Goal: Information Seeking & Learning: Check status

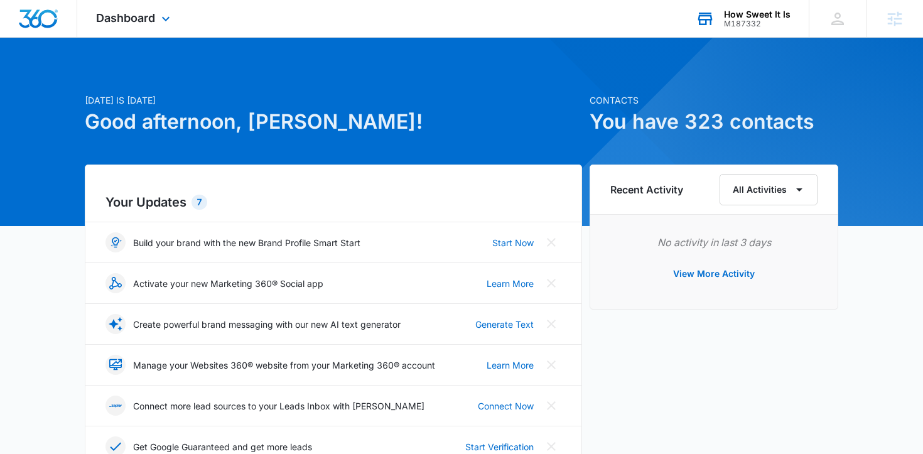
click at [749, 31] on div "How Sweet It Is M187332 Your Accounts View All" at bounding box center [743, 18] width 132 height 37
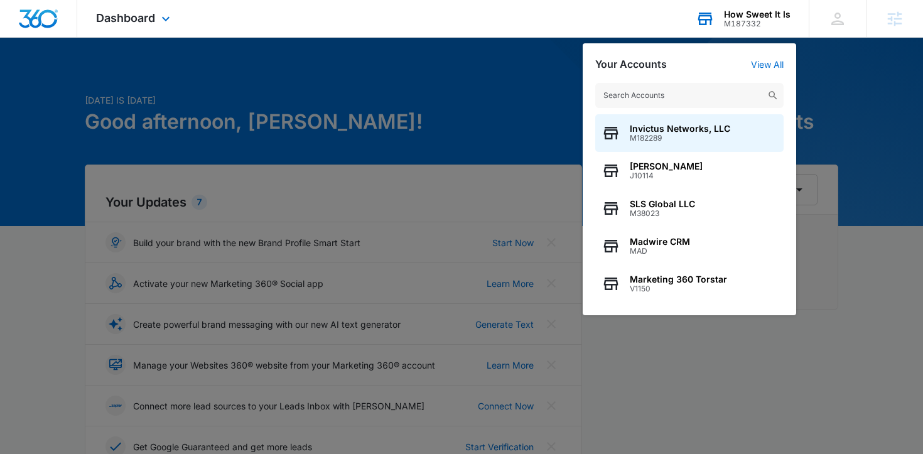
click at [644, 102] on input "text" at bounding box center [689, 95] width 188 height 25
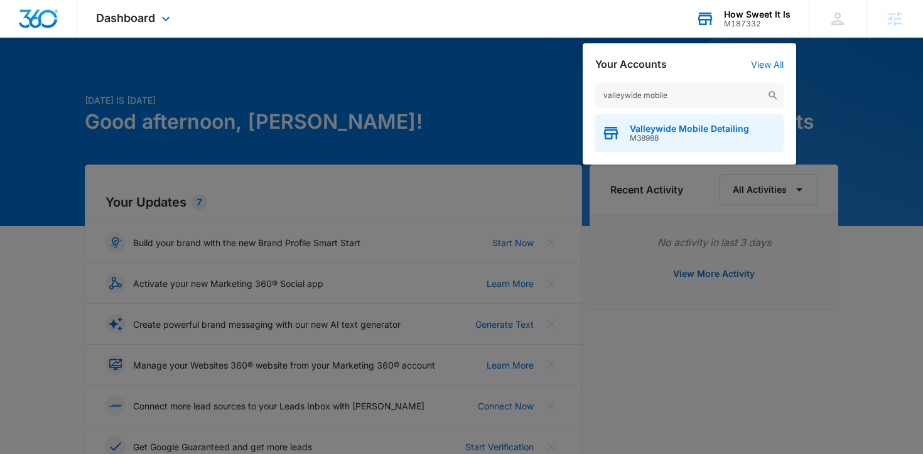
type input "valleywide mobile"
click at [679, 136] on span "M38988" at bounding box center [689, 138] width 119 height 9
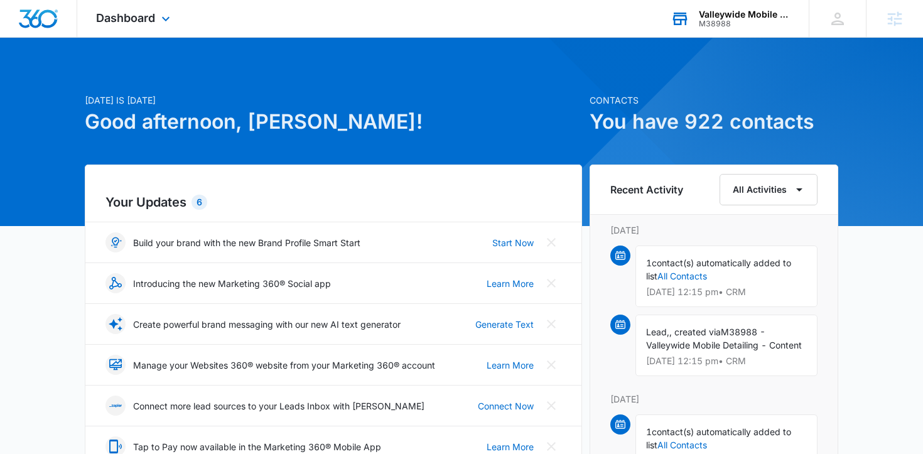
click at [144, 28] on div "Dashboard Apps Reputation Forms CRM Email Social Payments POS Content Ads Intel…" at bounding box center [134, 18] width 115 height 37
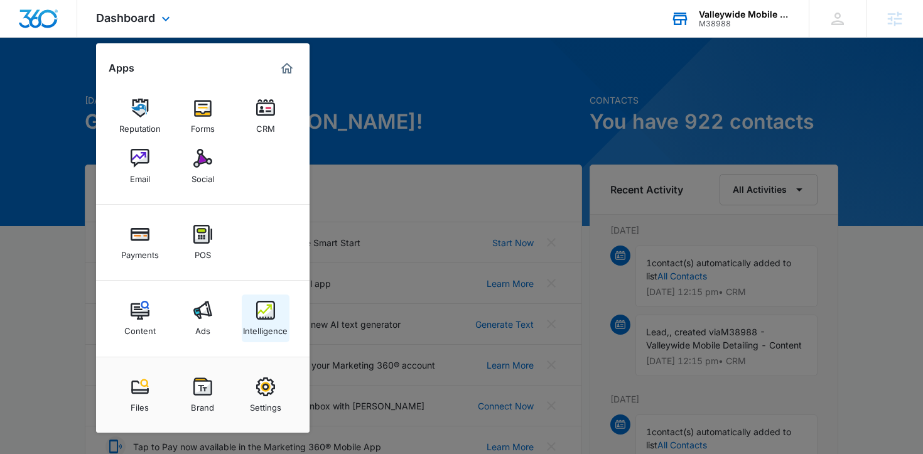
click at [254, 304] on link "Intelligence" at bounding box center [266, 319] width 48 height 48
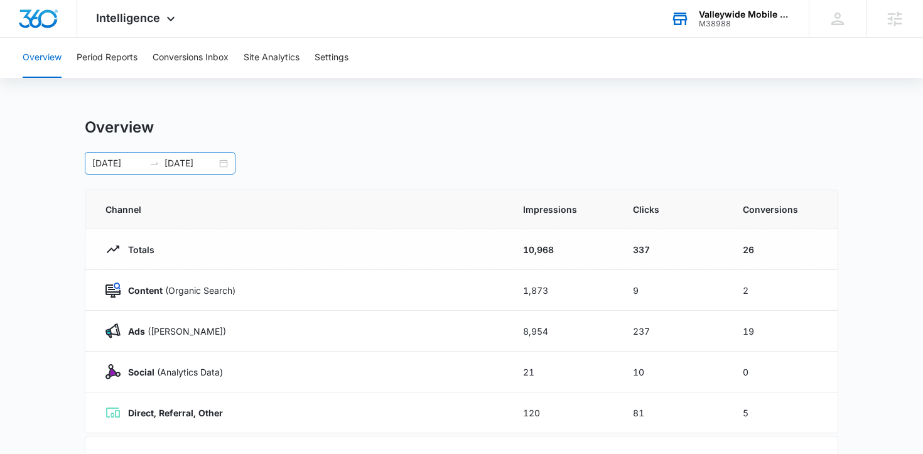
click at [223, 165] on div "08/25/2025 09/08/2025" at bounding box center [160, 163] width 151 height 23
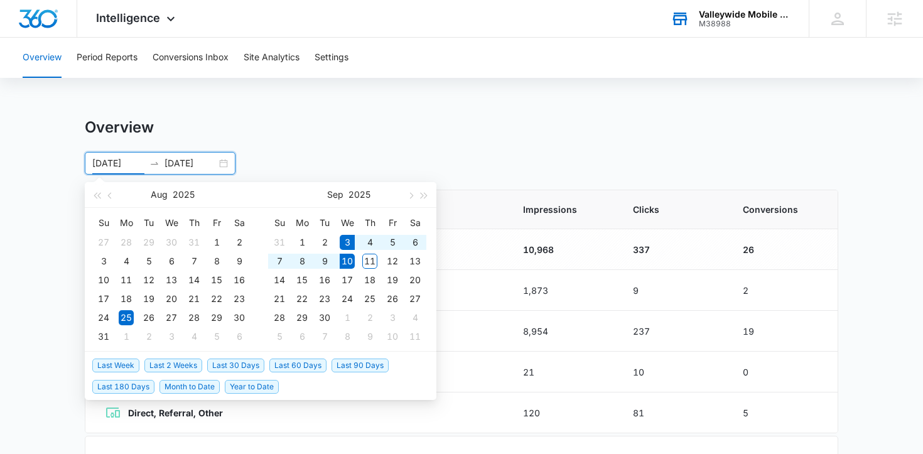
click at [127, 363] on span "Last Week" at bounding box center [115, 366] width 47 height 14
type input "09/03/2025"
type input "09/10/2025"
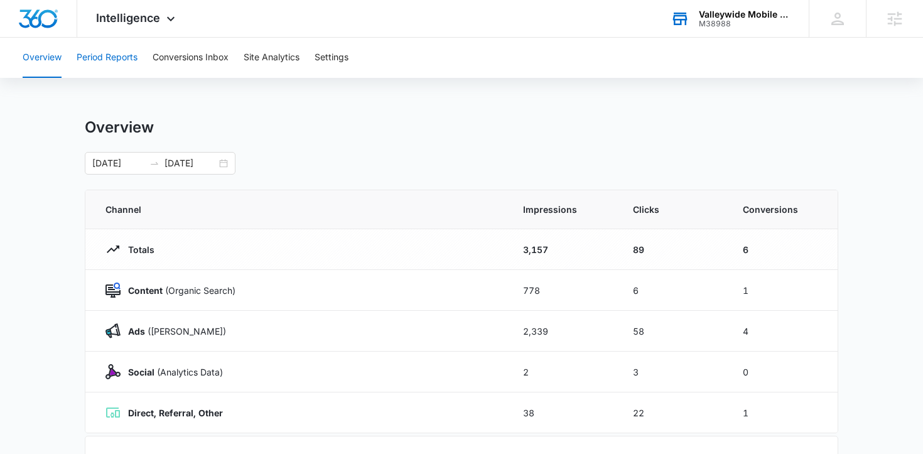
click at [118, 68] on button "Period Reports" at bounding box center [107, 58] width 61 height 40
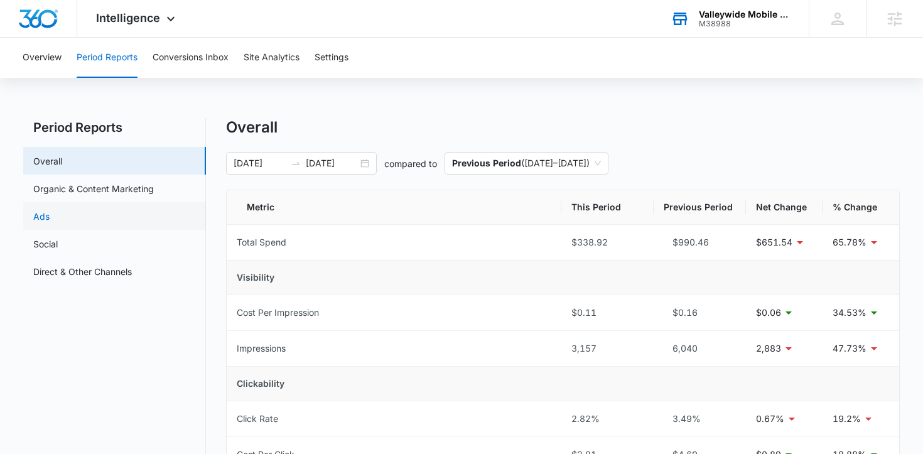
click at [50, 210] on link "Ads" at bounding box center [41, 216] width 16 height 13
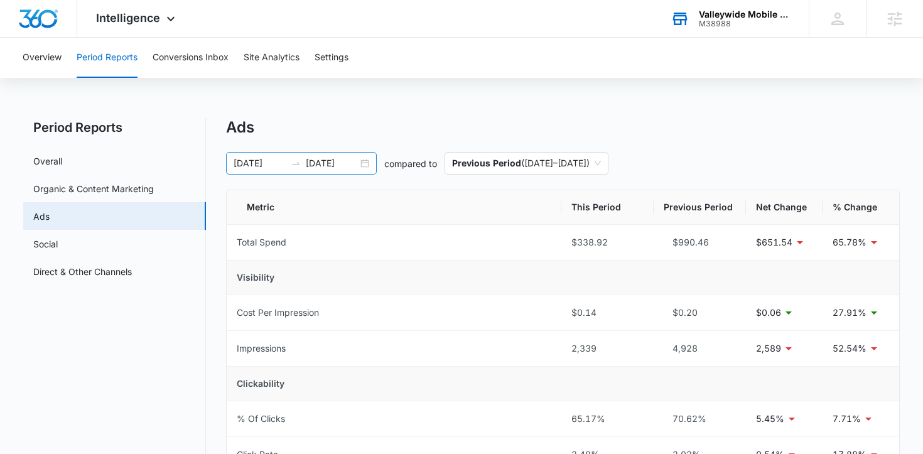
click at [370, 166] on div "09/03/2025 09/10/2025" at bounding box center [301, 163] width 151 height 23
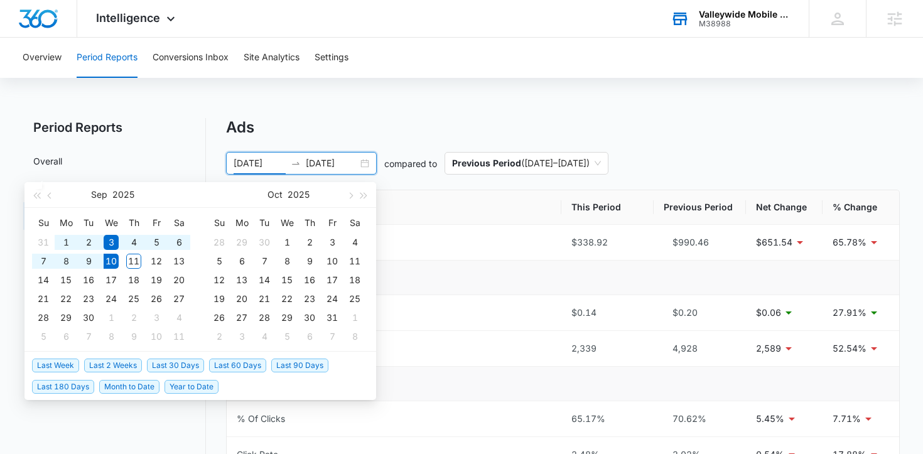
click at [101, 368] on span "Last 2 Weeks" at bounding box center [113, 366] width 58 height 14
type input "08/27/2025"
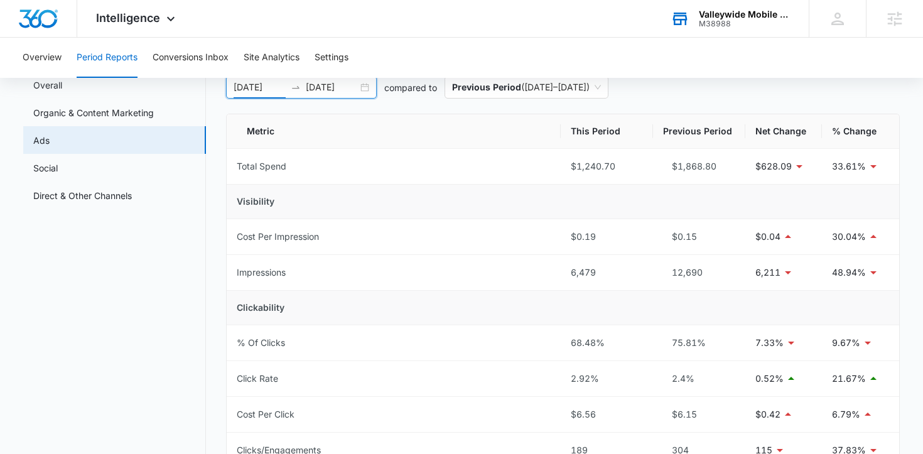
scroll to position [75, 0]
click at [140, 117] on link "Organic & Content Marketing" at bounding box center [93, 113] width 121 height 13
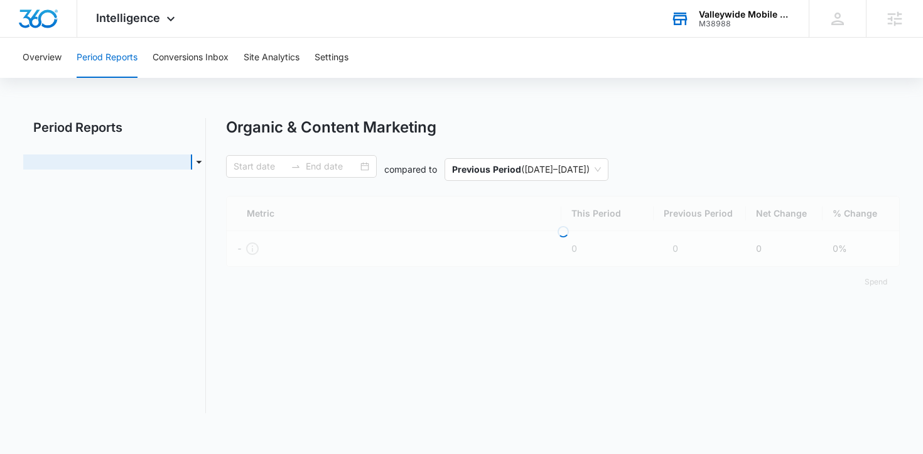
type input "08/27/2025"
type input "09/10/2025"
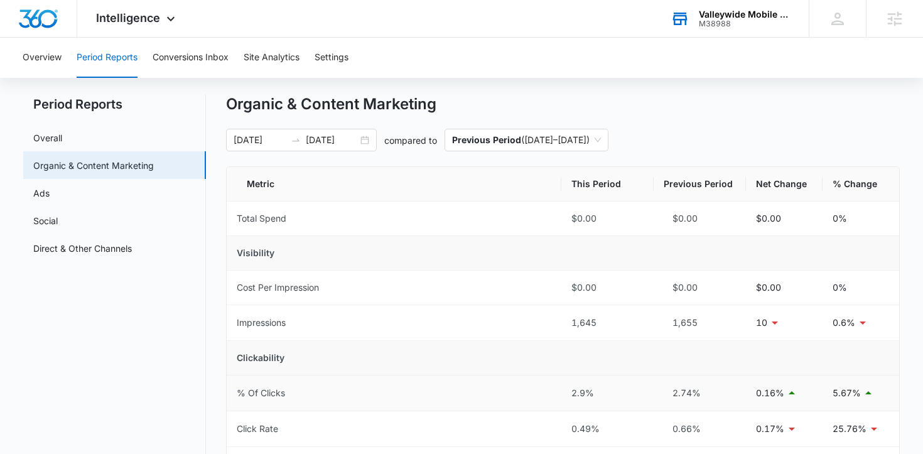
scroll to position [26, 0]
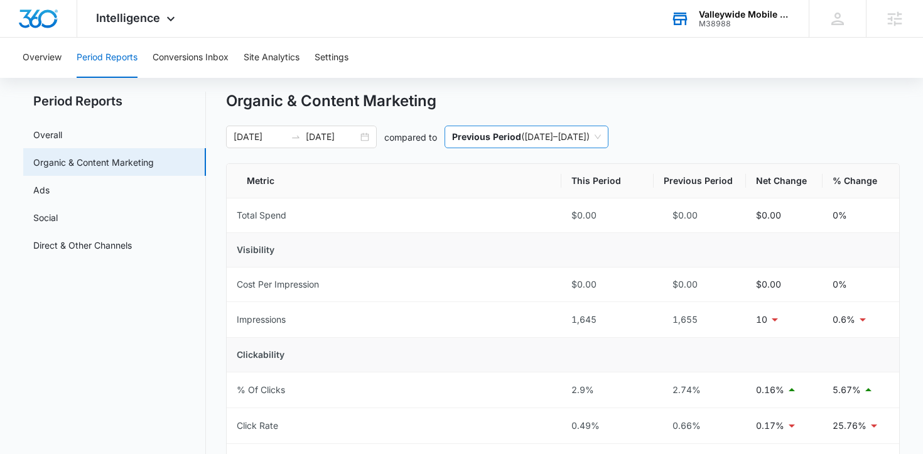
click at [541, 146] on span "Previous Period ( 08/12/2025 – 08/26/2025 )" at bounding box center [526, 136] width 149 height 21
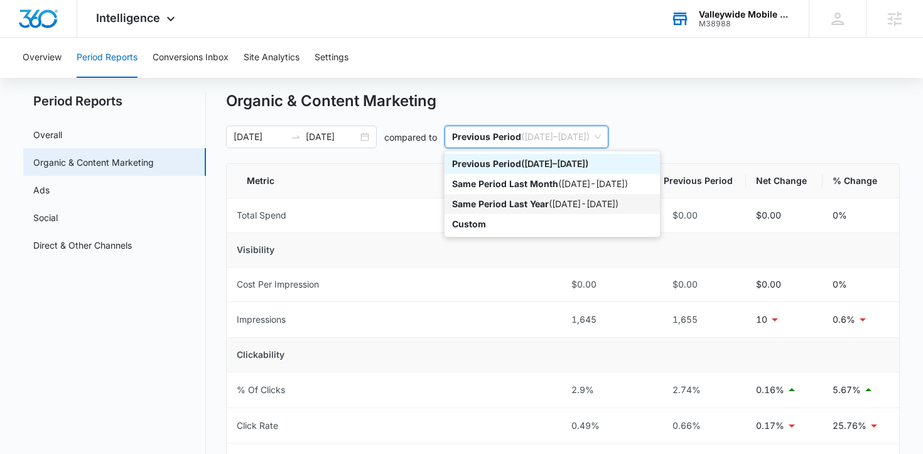
click at [502, 205] on p "Same Period Last Year" at bounding box center [500, 203] width 97 height 11
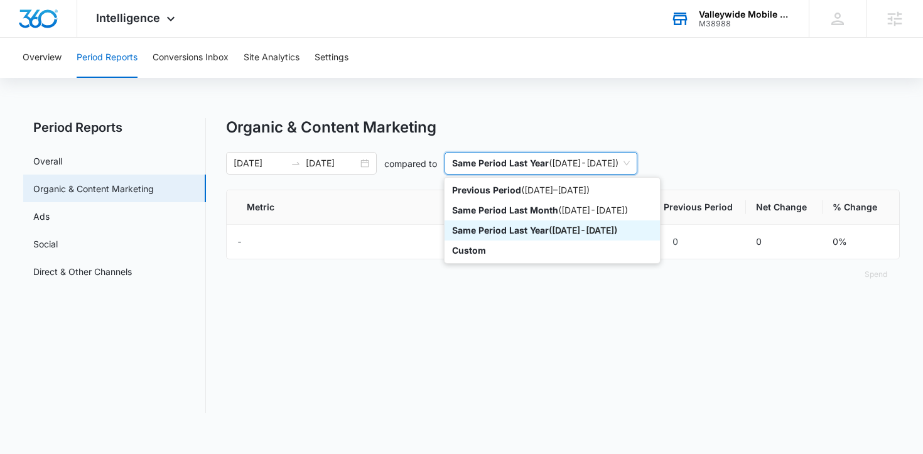
scroll to position [0, 0]
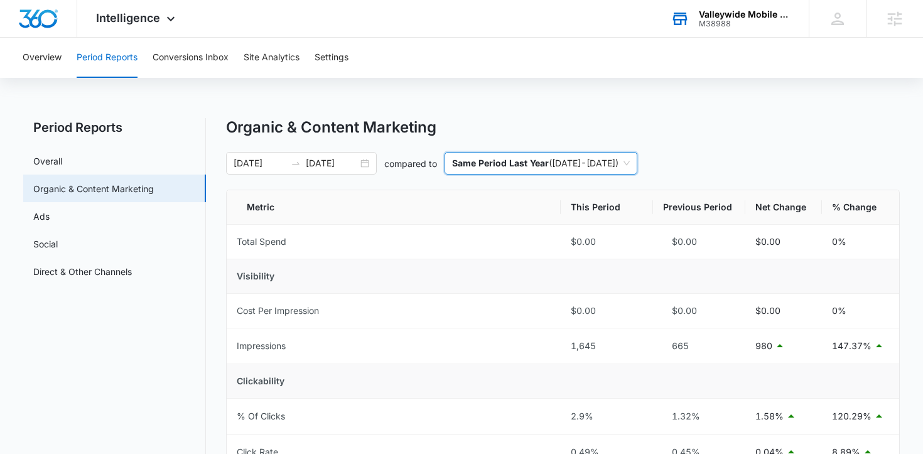
click at [531, 159] on p "Same Period Last Year" at bounding box center [500, 163] width 97 height 11
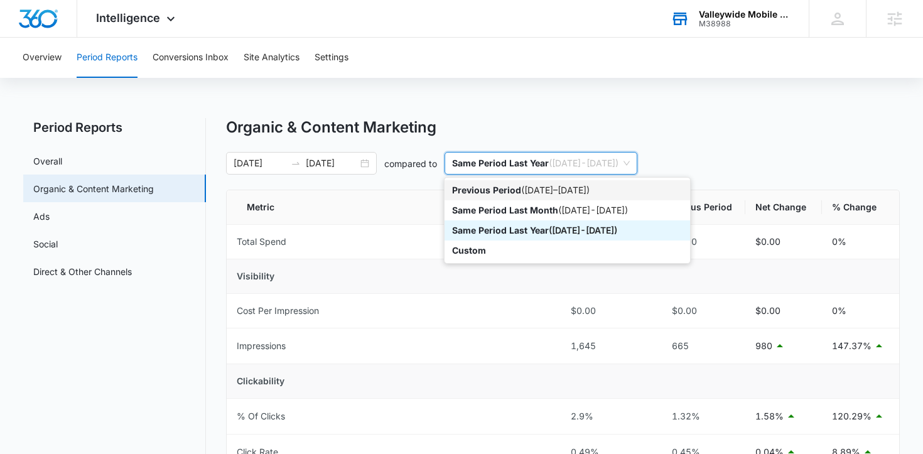
click at [516, 190] on p "Previous Period" at bounding box center [486, 190] width 69 height 11
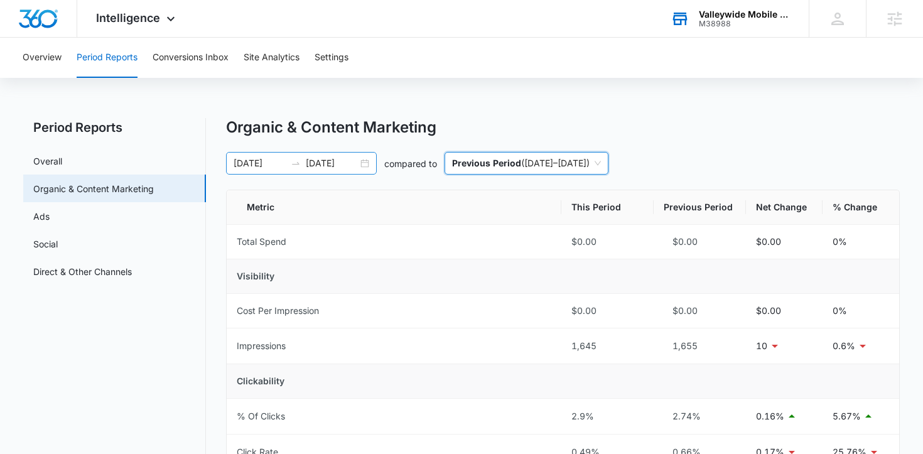
click at [366, 159] on div "08/27/2025 09/10/2025" at bounding box center [301, 163] width 151 height 23
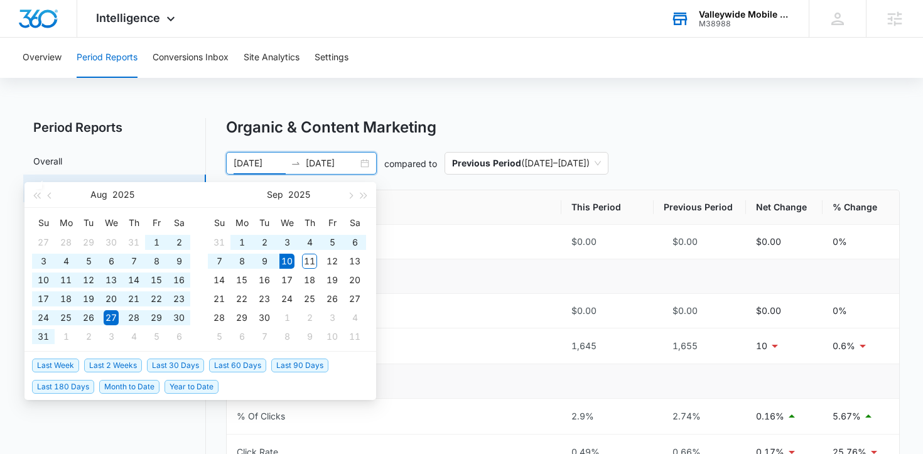
click at [251, 362] on span "Last 60 Days" at bounding box center [237, 366] width 57 height 14
type input "07/12/2025"
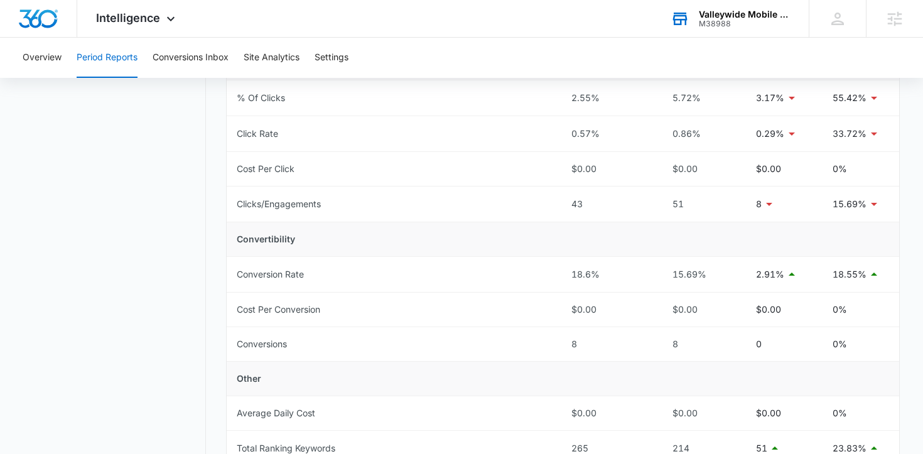
scroll to position [105, 0]
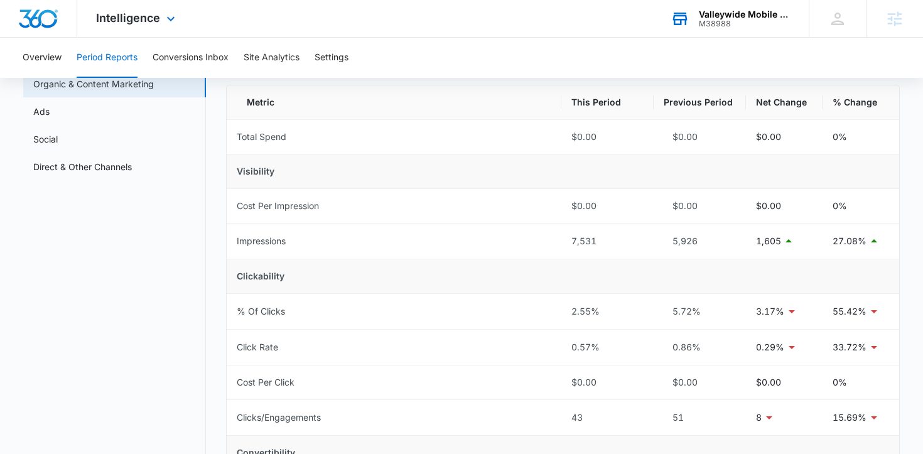
click at [122, 11] on div "Intelligence Apps Reputation Forms CRM Email Social Payments POS Content Ads In…" at bounding box center [137, 18] width 120 height 37
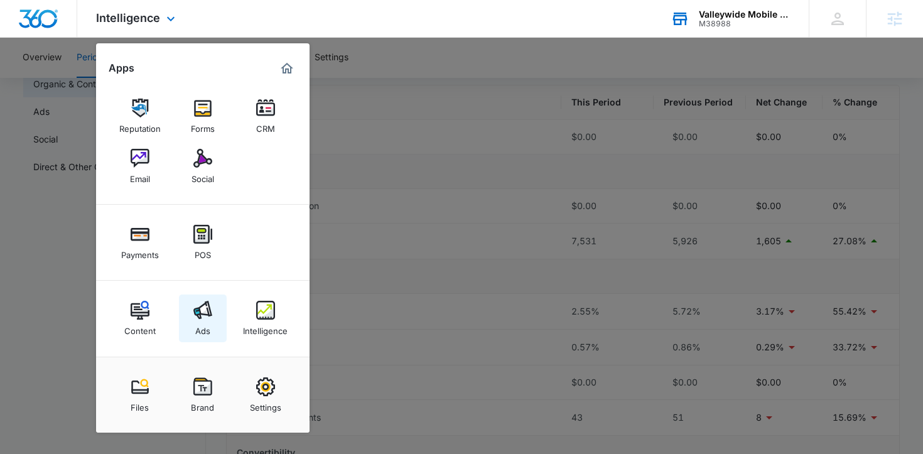
click at [205, 318] on img at bounding box center [202, 310] width 19 height 19
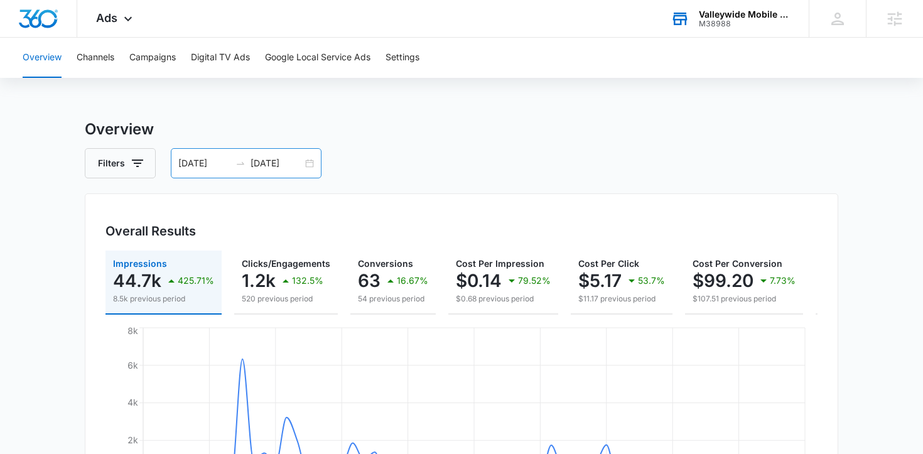
click at [310, 161] on div "07/12/2025 09/10/2025" at bounding box center [246, 163] width 151 height 30
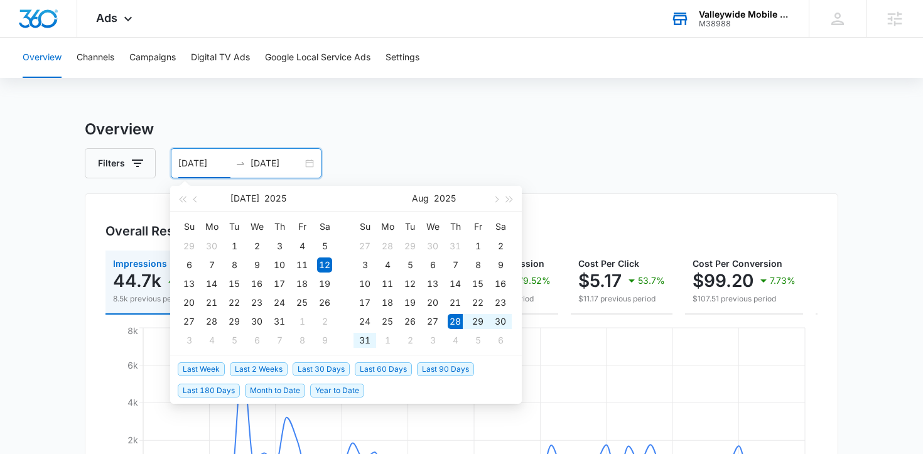
click at [239, 364] on span "Last 2 Weeks" at bounding box center [259, 369] width 58 height 14
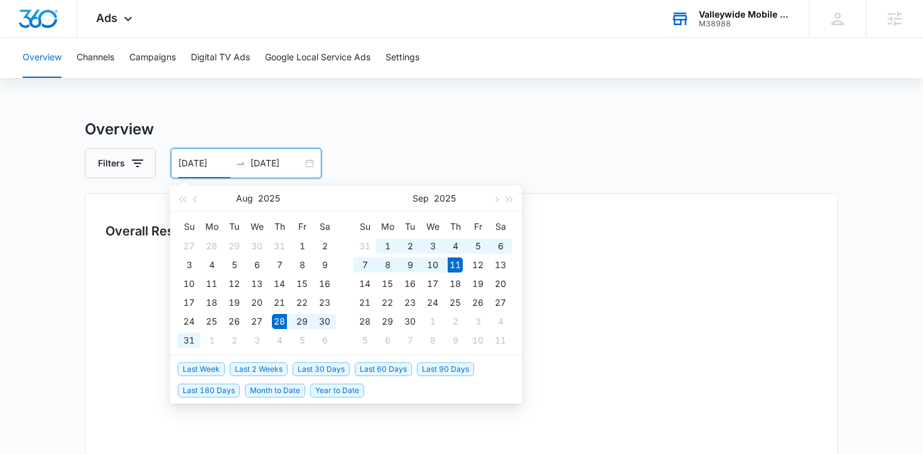
type input "08/28/2025"
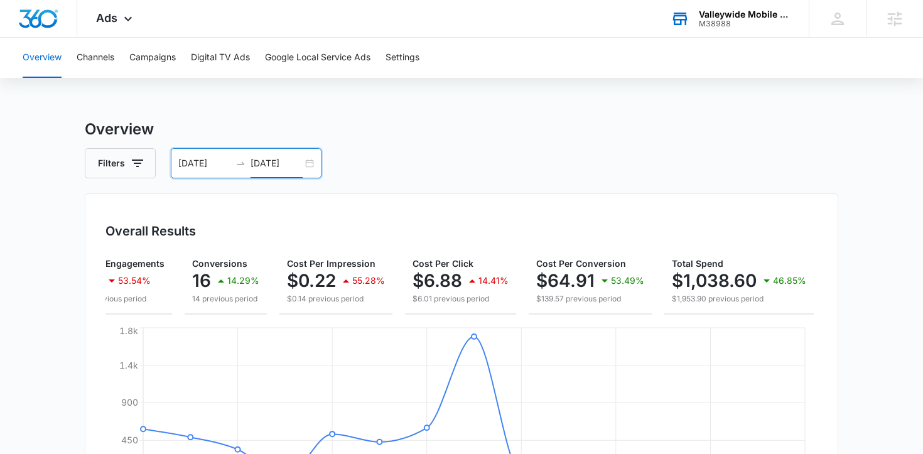
click at [261, 166] on input "09/11/2025" at bounding box center [277, 163] width 52 height 14
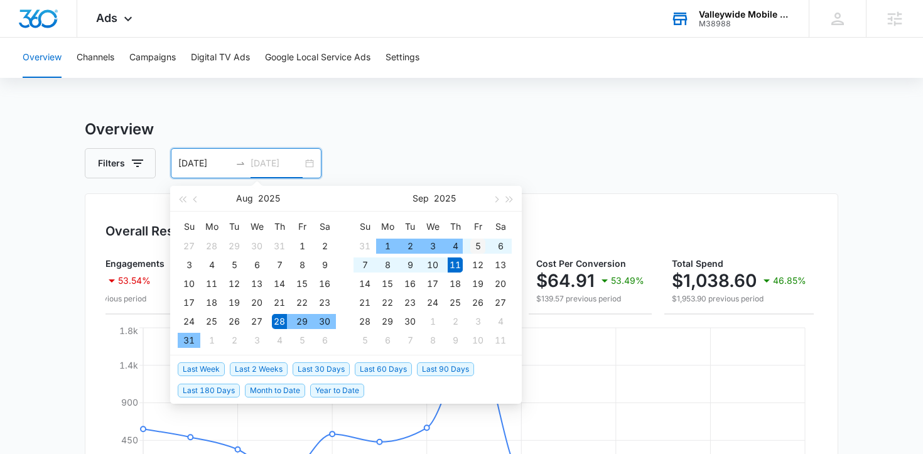
type input "09/05/2025"
click at [475, 247] on div "5" at bounding box center [477, 246] width 15 height 15
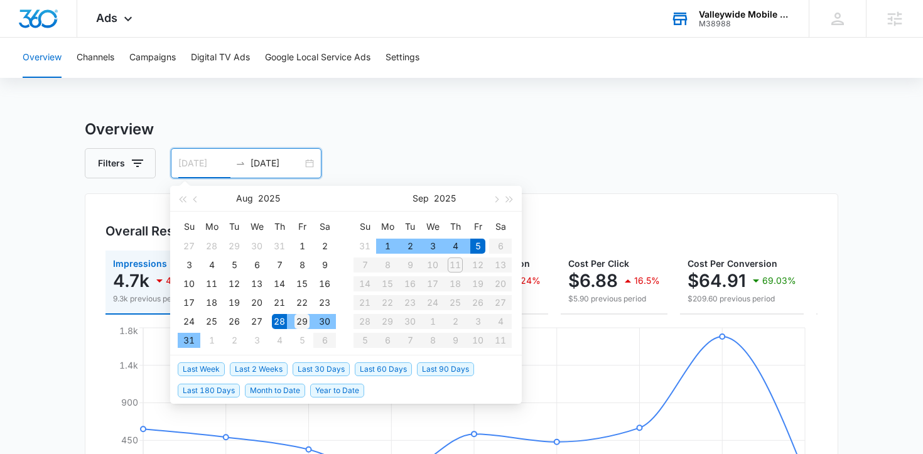
type input "08/29/2025"
click at [303, 320] on div "29" at bounding box center [302, 321] width 15 height 15
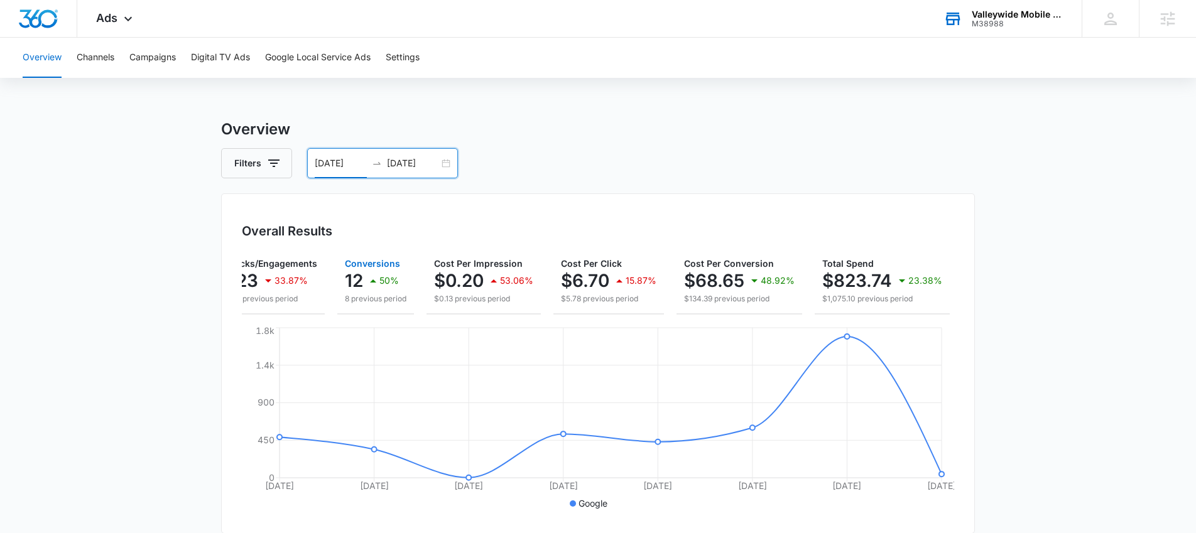
click at [353, 300] on p "8 previous period" at bounding box center [376, 298] width 62 height 11
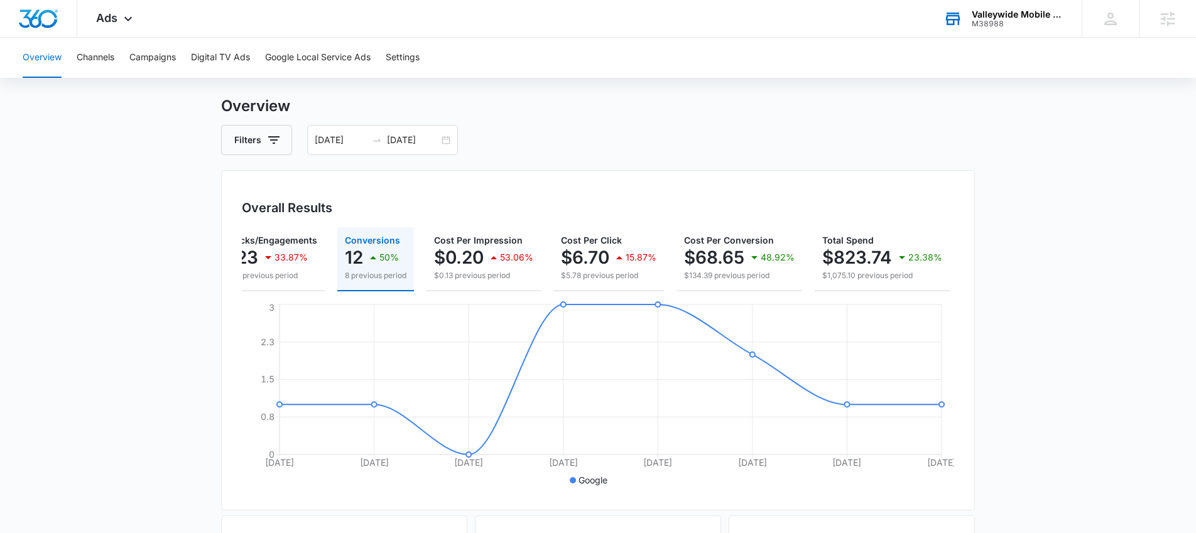
scroll to position [26, 0]
click at [922, 16] on div "Valleywide Mobile Detailing" at bounding box center [1017, 14] width 92 height 10
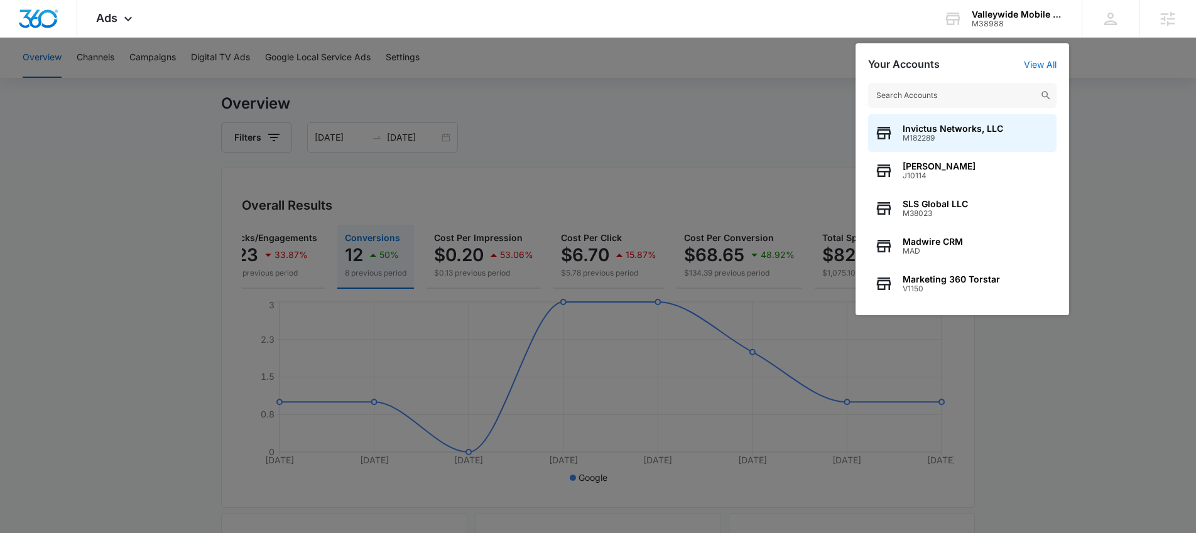
click at [746, 109] on div at bounding box center [598, 266] width 1196 height 533
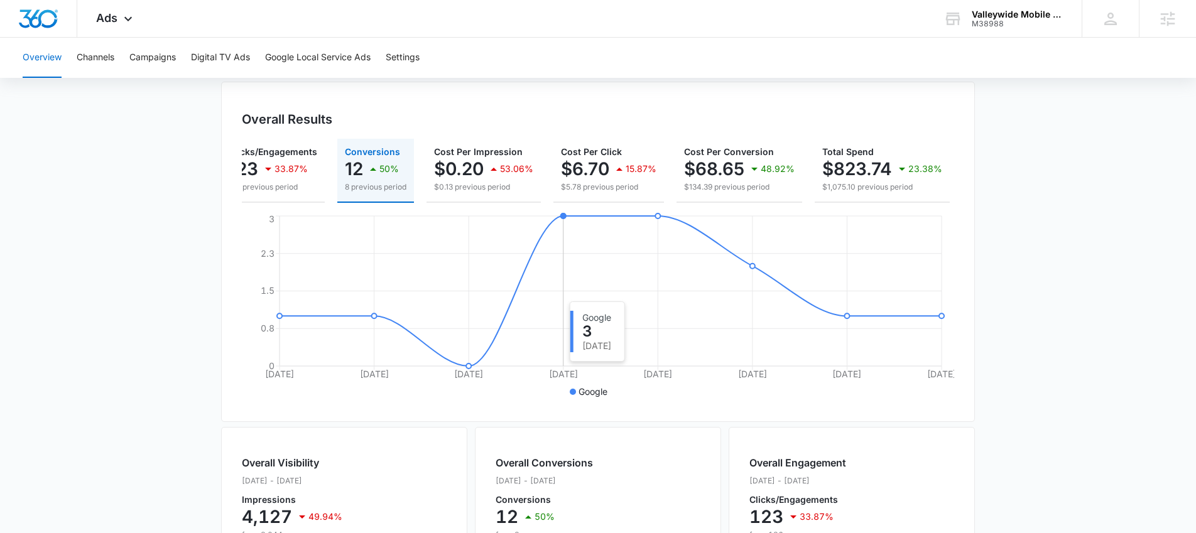
scroll to position [0, 0]
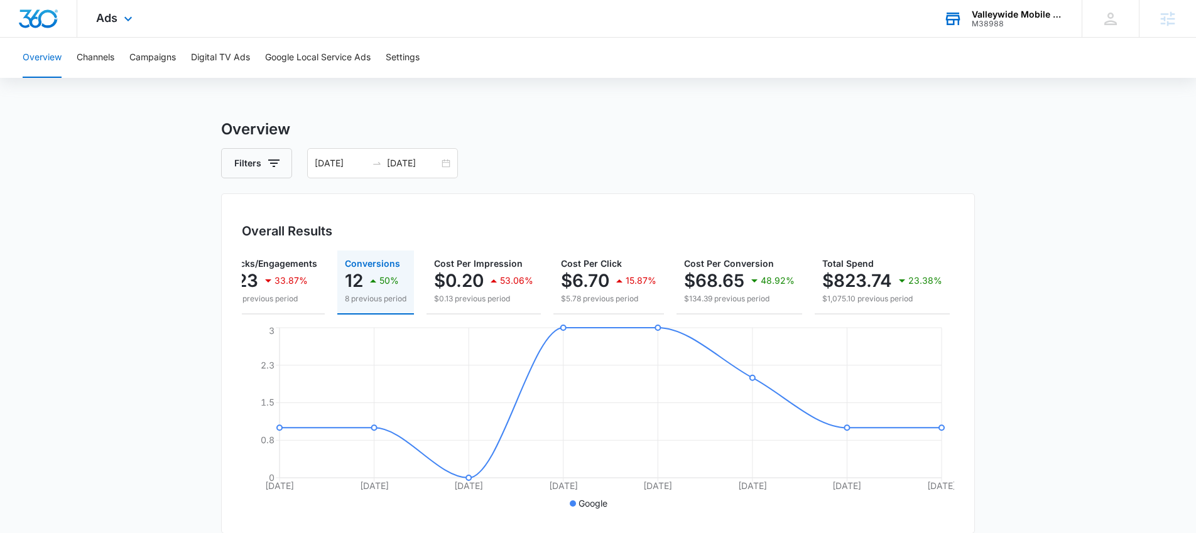
click at [922, 24] on div "M38988" at bounding box center [1017, 23] width 92 height 9
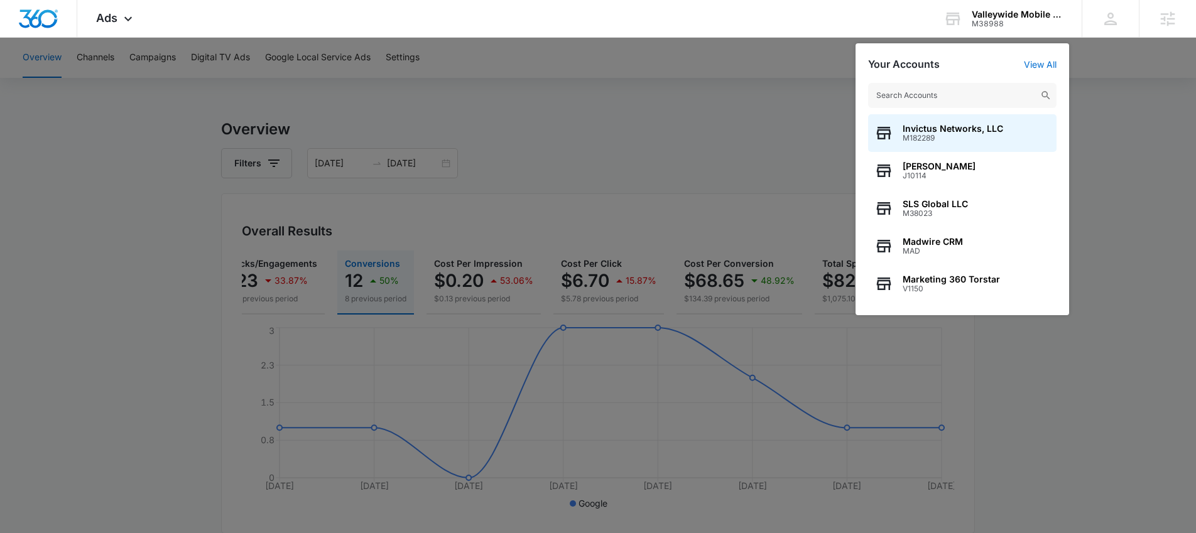
click at [922, 90] on input "text" at bounding box center [962, 95] width 188 height 25
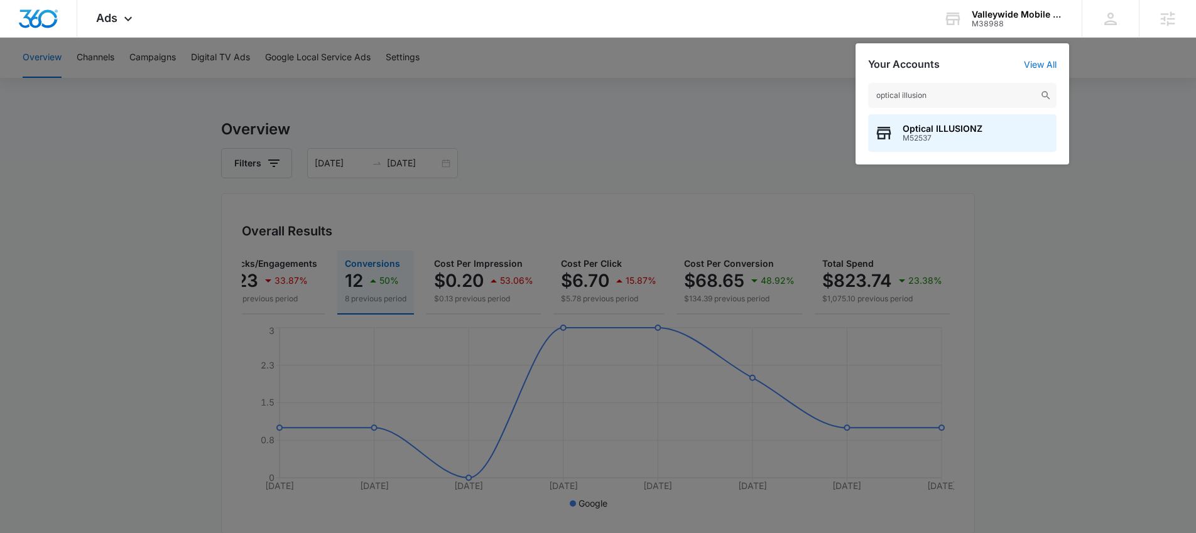
type input "optical illusion"
click at [922, 141] on span "M52537" at bounding box center [942, 138] width 80 height 9
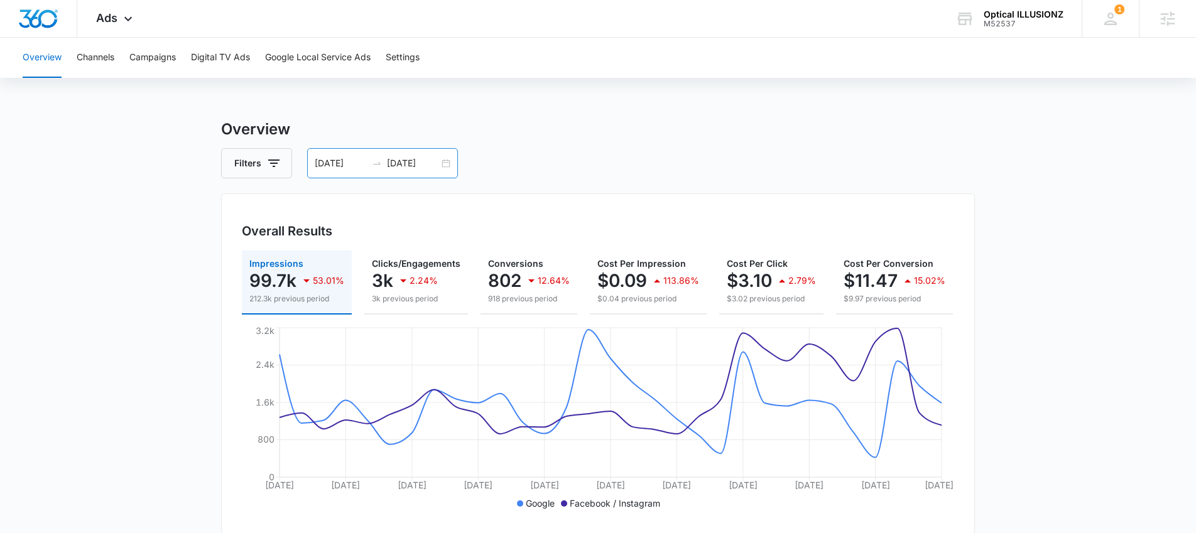
click at [445, 161] on div "07/28/2025 08/27/2025" at bounding box center [382, 163] width 151 height 30
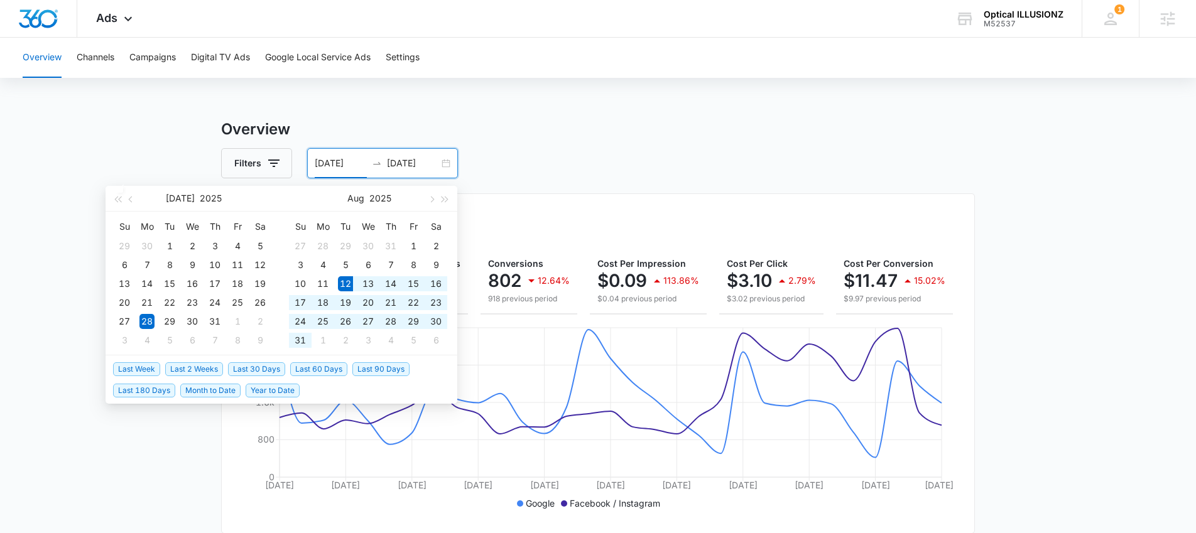
click at [274, 367] on span "Last 30 Days" at bounding box center [256, 369] width 57 height 14
type input "08/12/2025"
type input "09/11/2025"
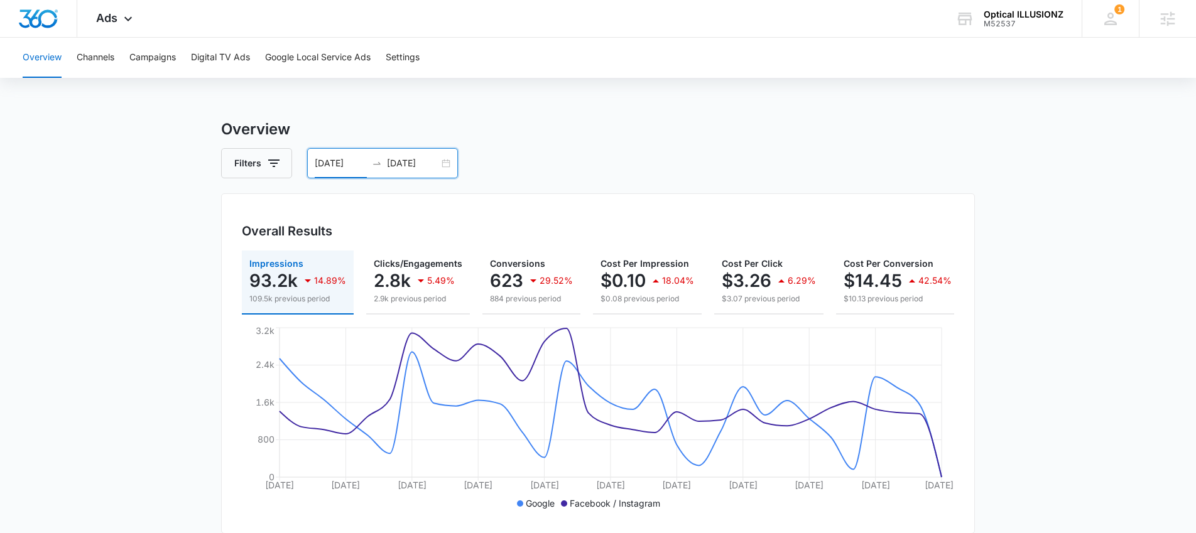
click at [446, 164] on div "08/12/2025 09/11/2025" at bounding box center [382, 163] width 151 height 30
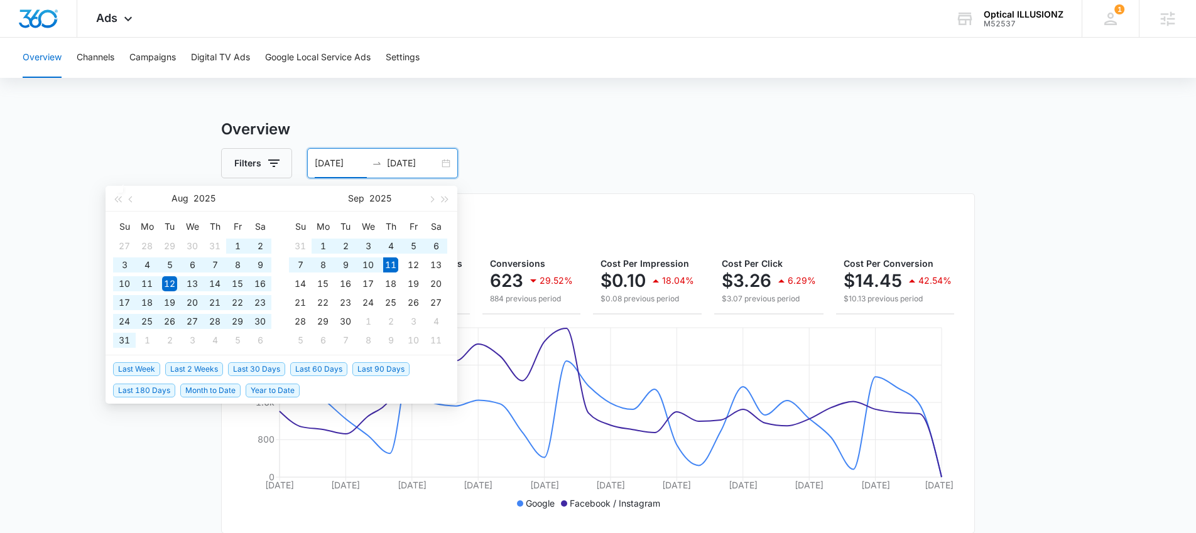
click at [326, 372] on span "Last 60 Days" at bounding box center [318, 369] width 57 height 14
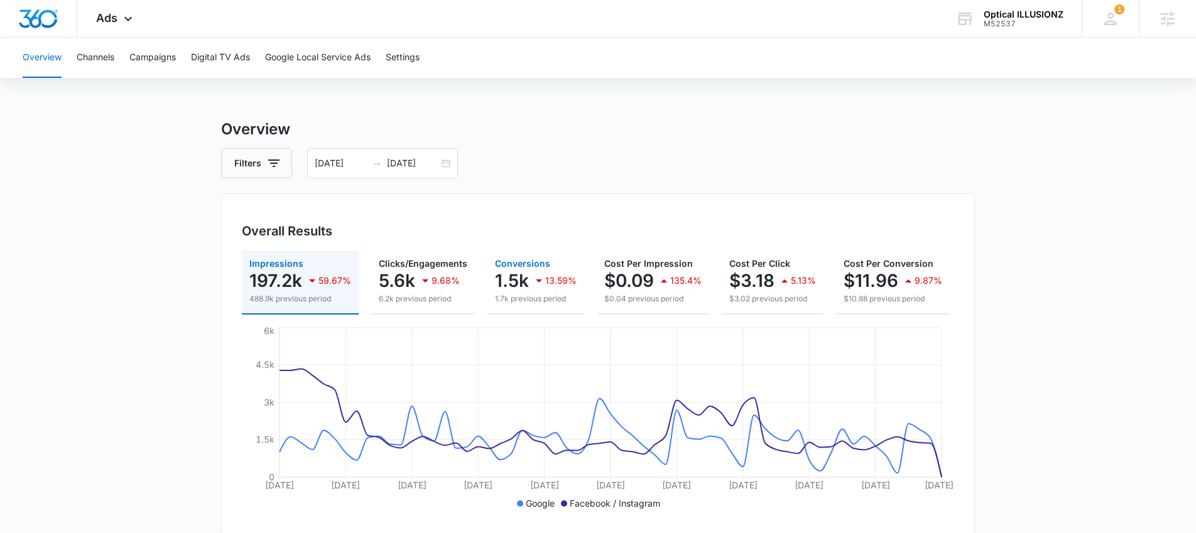
click at [522, 282] on p "1.5k" at bounding box center [512, 281] width 34 height 20
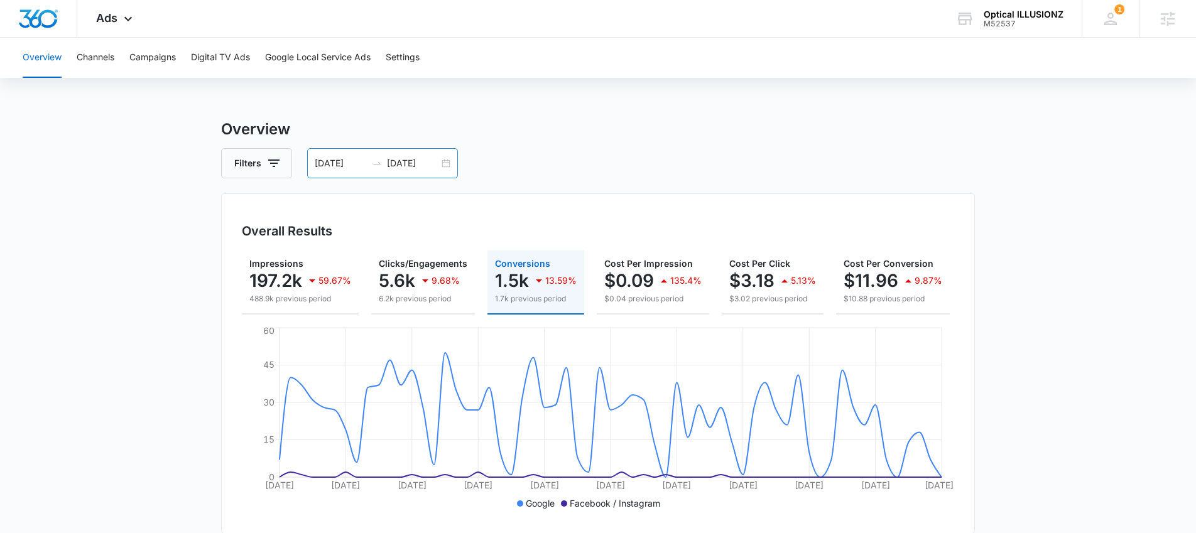
click at [441, 163] on div "07/13/2025 09/11/2025" at bounding box center [382, 163] width 151 height 30
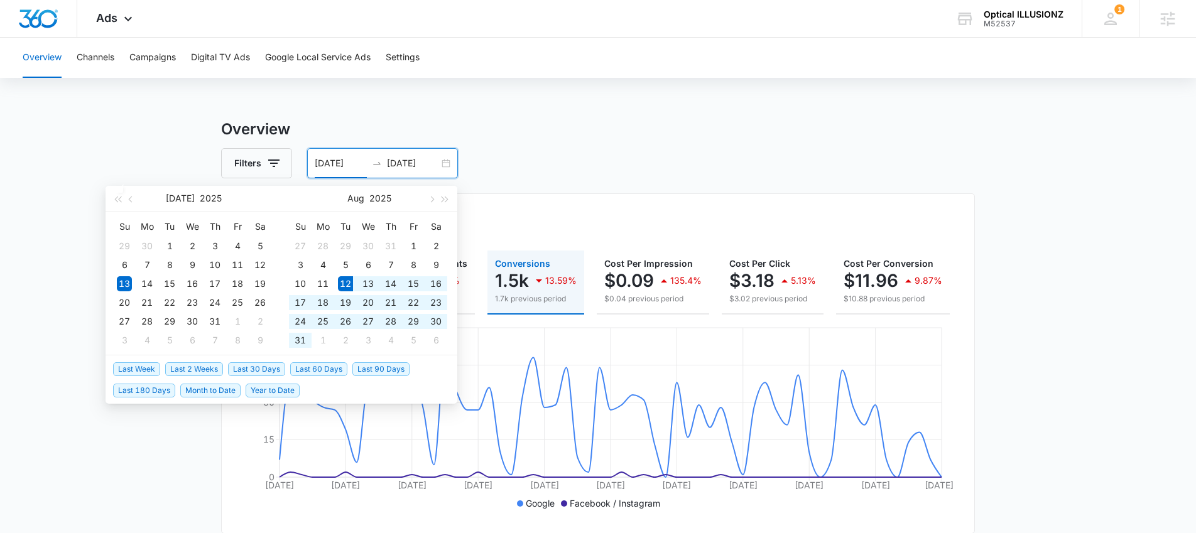
click at [249, 370] on span "Last 30 Days" at bounding box center [256, 369] width 57 height 14
type input "08/12/2025"
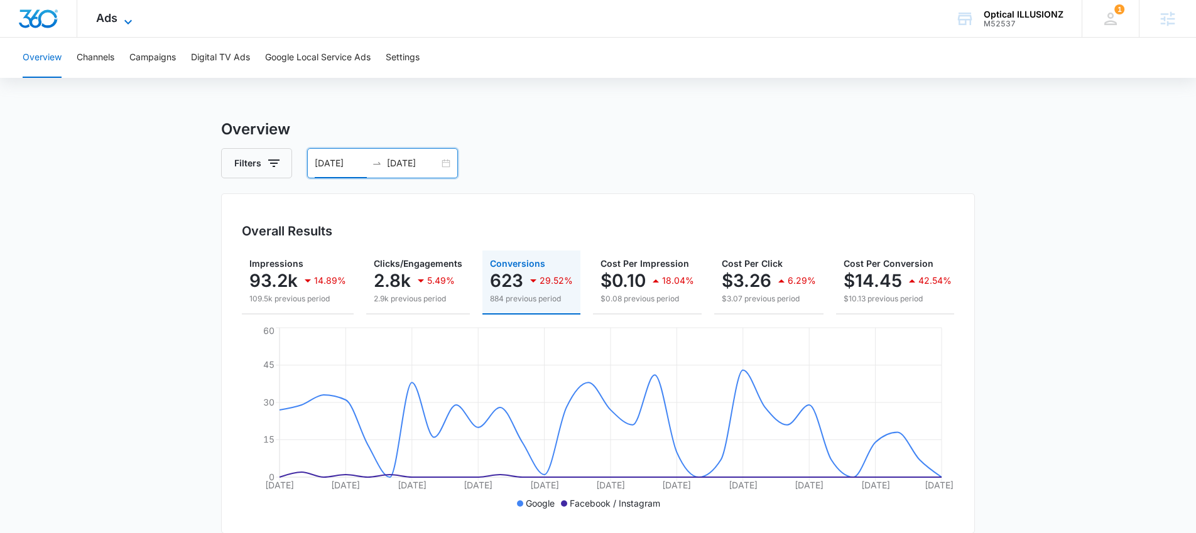
click at [124, 23] on icon at bounding box center [128, 21] width 15 height 15
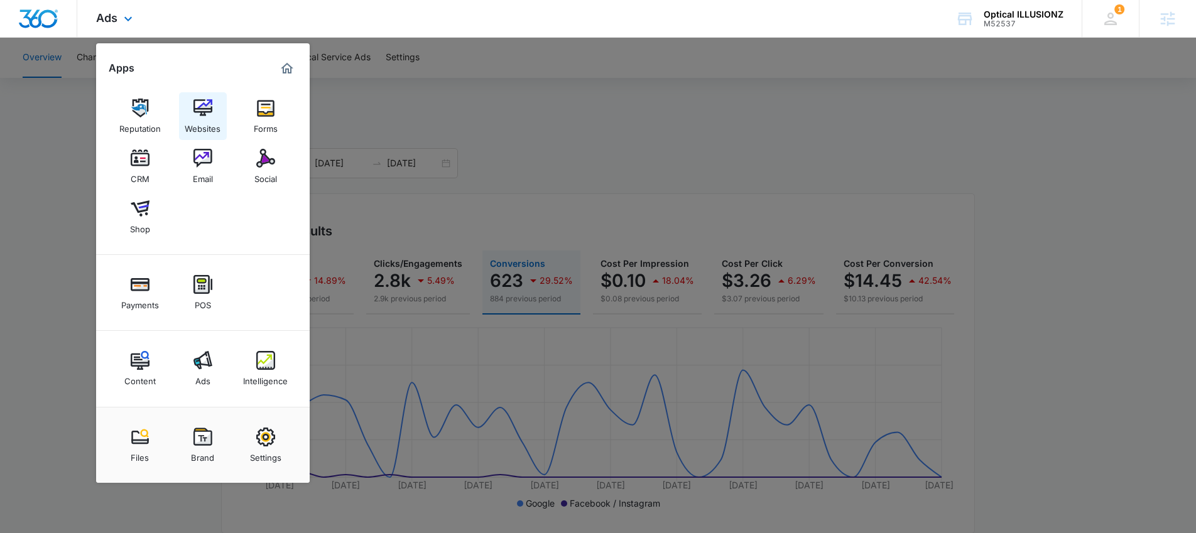
click at [193, 117] on div "Websites" at bounding box center [203, 125] width 36 height 16
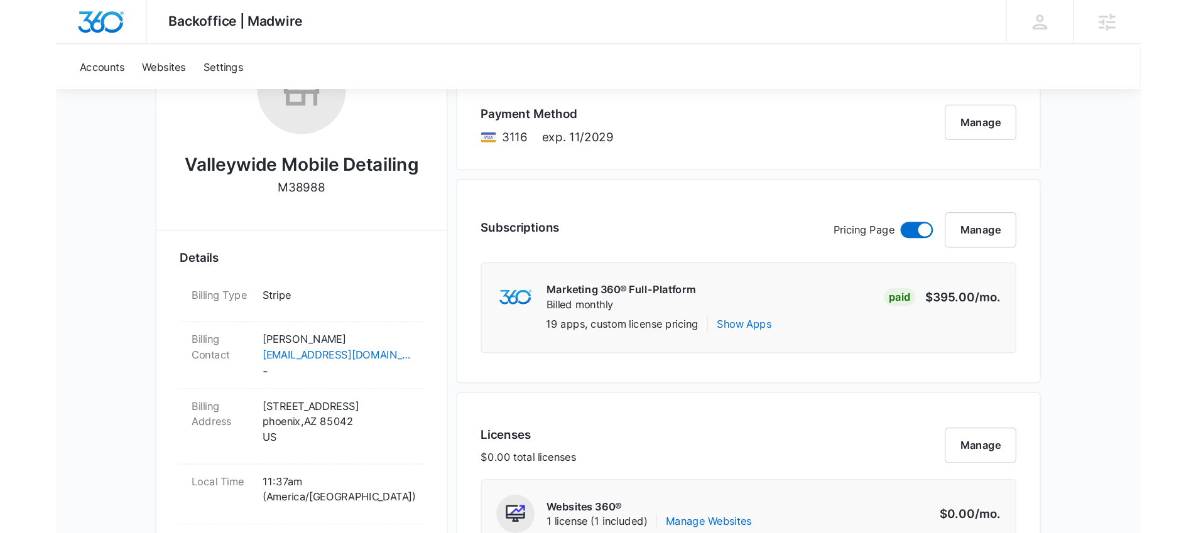
scroll to position [239, 0]
